Goal: Task Accomplishment & Management: Use online tool/utility

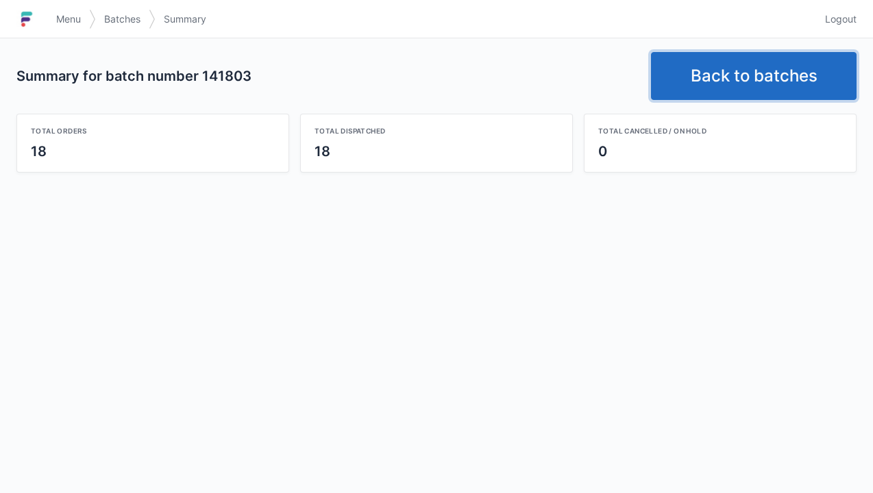
click at [739, 74] on link "Back to batches" at bounding box center [754, 76] width 206 height 48
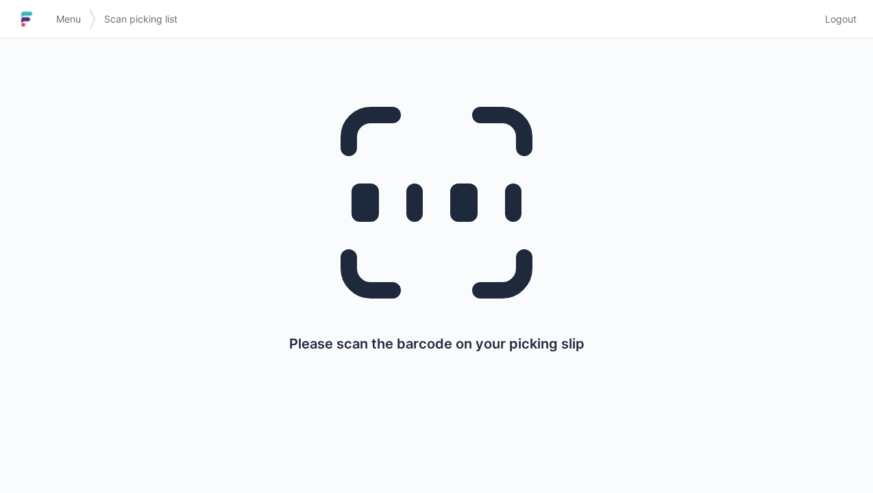
click at [69, 16] on span "Menu" at bounding box center [68, 19] width 25 height 14
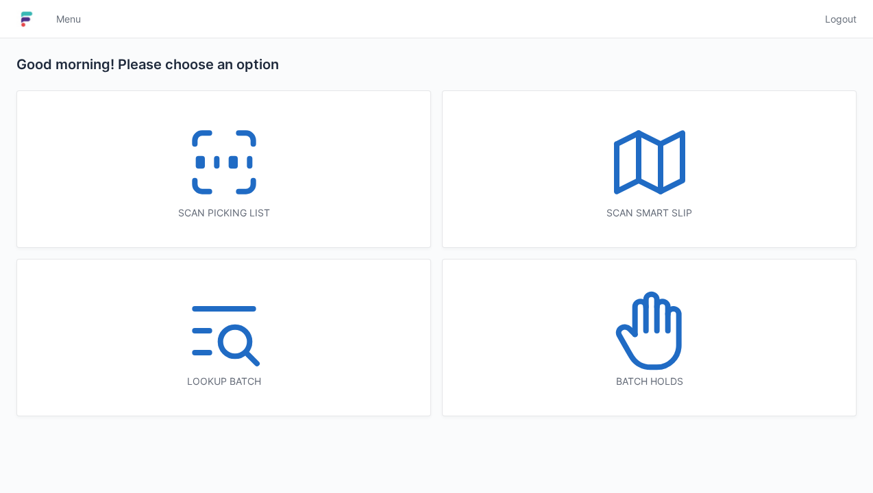
click at [649, 345] on icon at bounding box center [650, 331] width 88 height 88
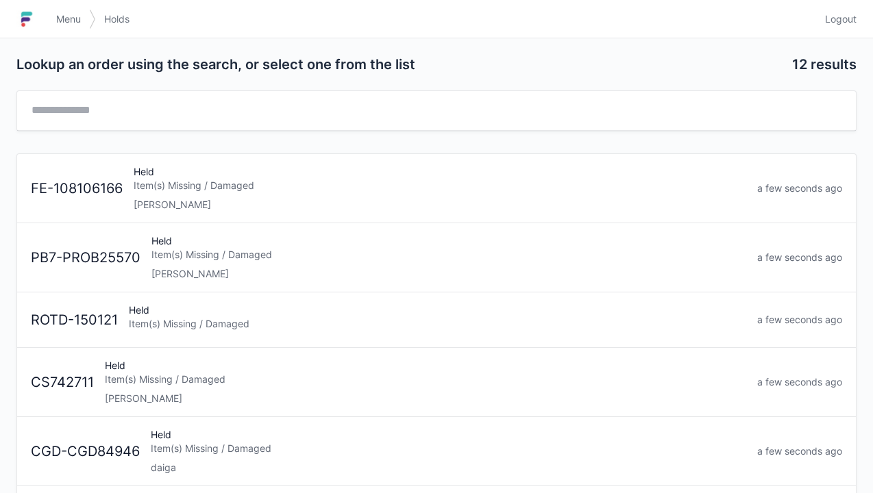
click at [226, 267] on div "Elena" at bounding box center [448, 274] width 595 height 14
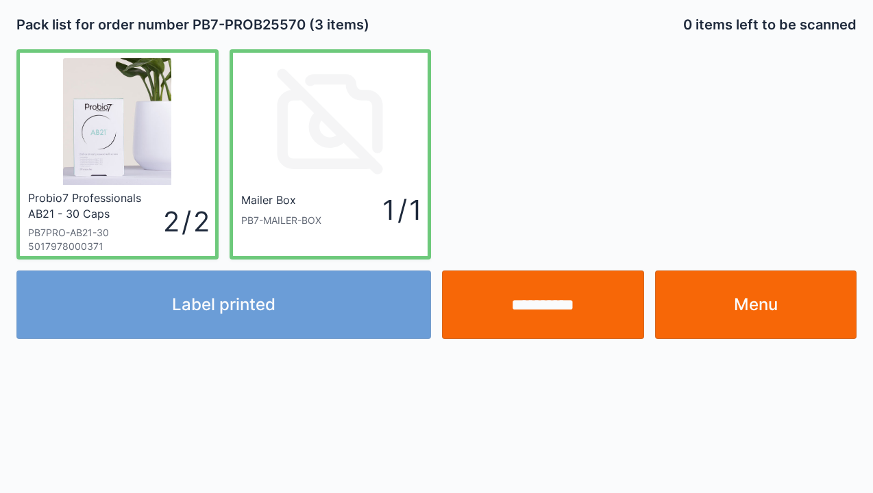
click at [251, 311] on div "Label printed" at bounding box center [224, 305] width 426 height 69
click at [240, 309] on div "Label printed" at bounding box center [224, 305] width 426 height 69
click at [769, 316] on link "Menu" at bounding box center [756, 305] width 202 height 69
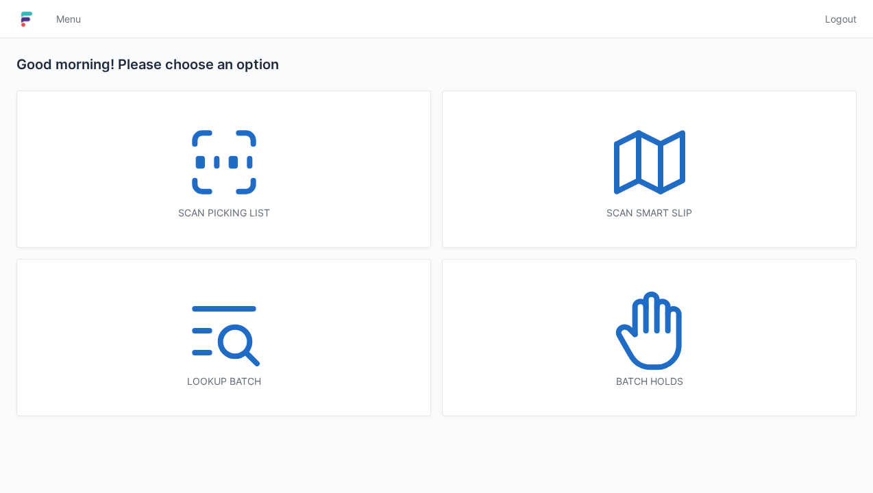
click at [234, 164] on rect at bounding box center [232, 163] width 3 height 8
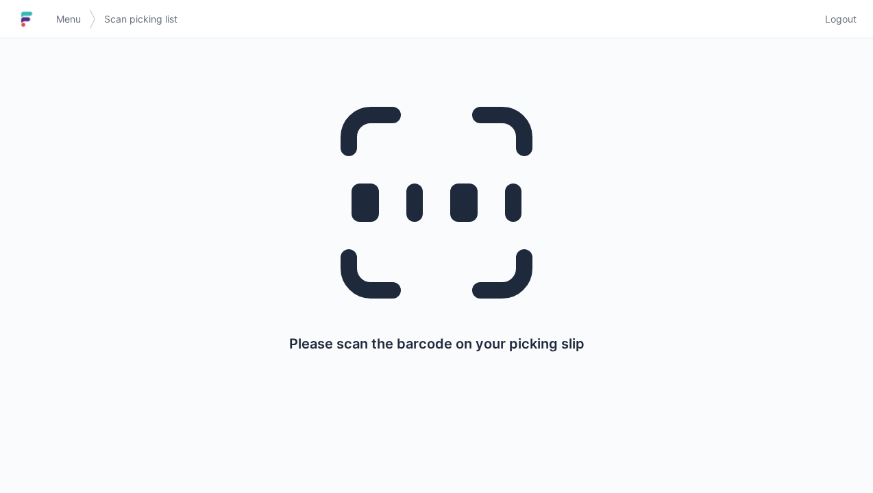
click at [74, 25] on span "Menu" at bounding box center [68, 19] width 25 height 14
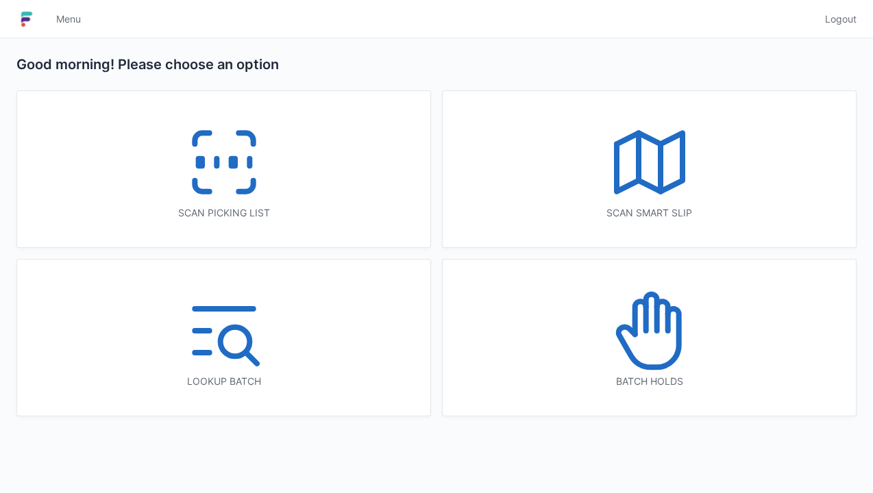
click at [666, 331] on icon at bounding box center [662, 316] width 11 height 29
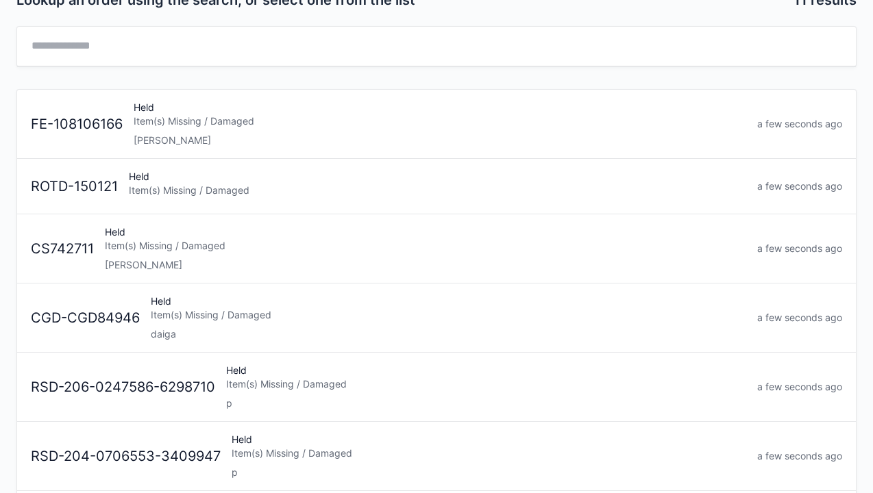
scroll to position [66, 0]
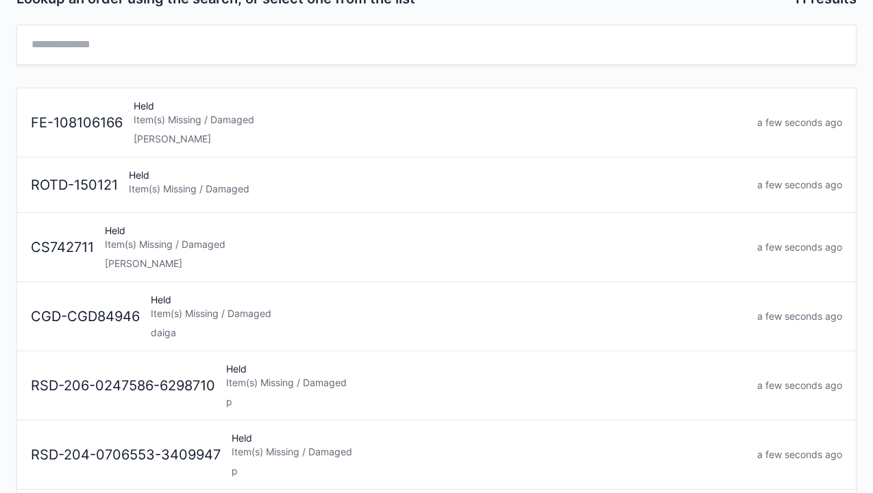
click at [213, 191] on div "Item(s) Missing / Damaged" at bounding box center [438, 189] width 618 height 14
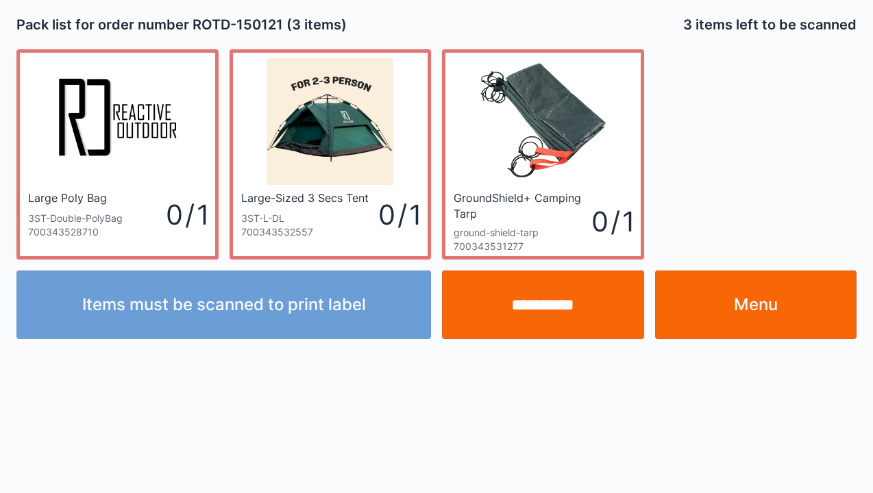
click at [766, 305] on link "Menu" at bounding box center [756, 305] width 202 height 69
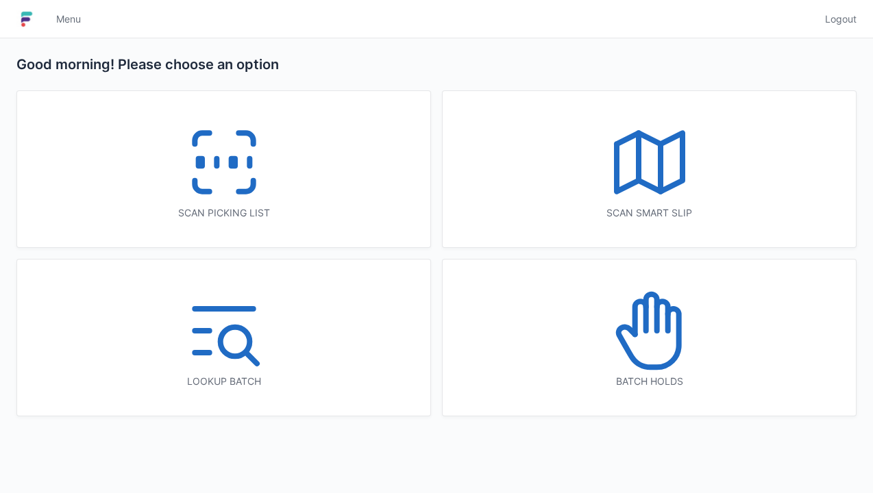
click at [670, 326] on icon at bounding box center [650, 331] width 88 height 88
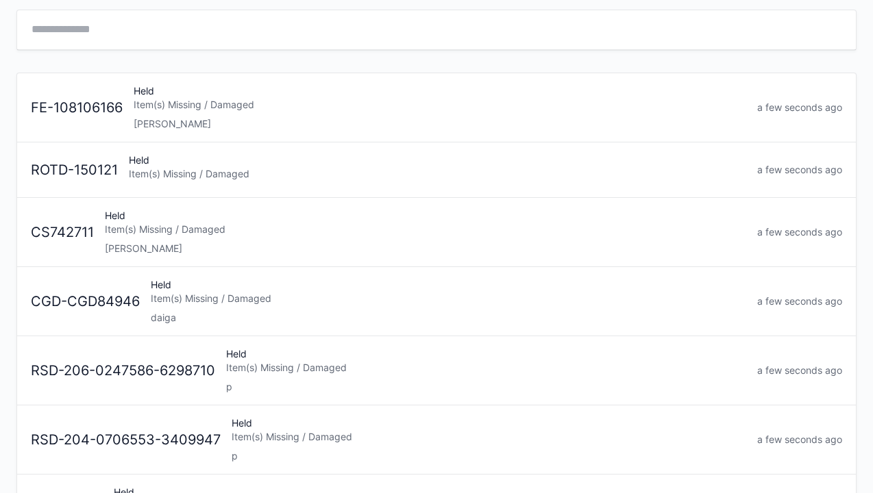
scroll to position [86, 0]
